Goal: Obtain resource: Obtain resource

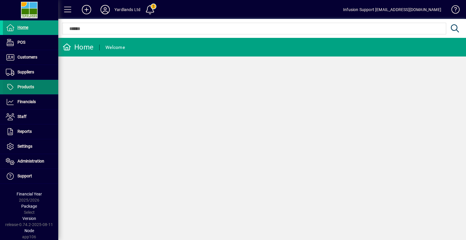
click at [28, 89] on span "Products" at bounding box center [18, 87] width 31 height 7
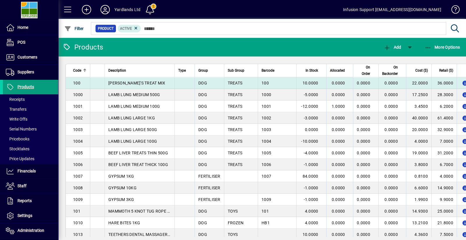
click at [258, 81] on td "100" at bounding box center [277, 83] width 38 height 12
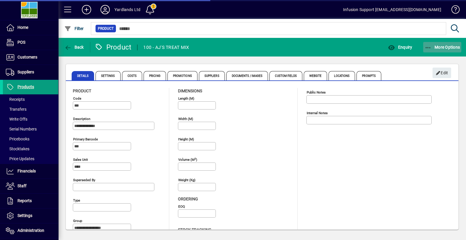
click at [443, 46] on span "More Options" at bounding box center [442, 47] width 36 height 5
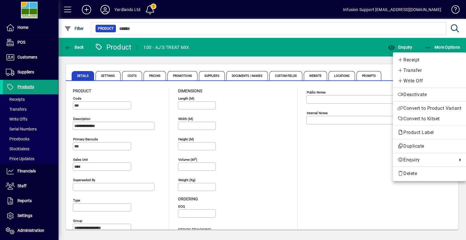
drag, startPoint x: 406, startPoint y: 131, endPoint x: 403, endPoint y: 132, distance: 3.3
click at [406, 131] on span "Product Label" at bounding box center [416, 132] width 39 height 6
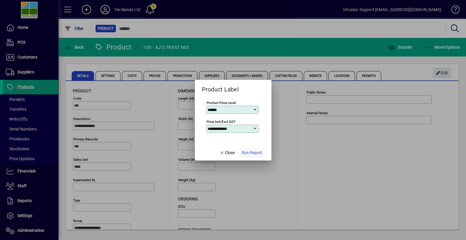
click at [252, 151] on span "Run Report" at bounding box center [252, 153] width 20 height 6
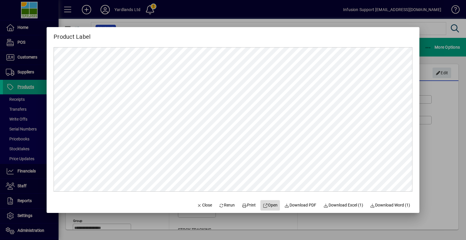
click at [271, 204] on span "Open" at bounding box center [269, 205] width 15 height 6
